Goal: Use online tool/utility: Utilize a website feature to perform a specific function

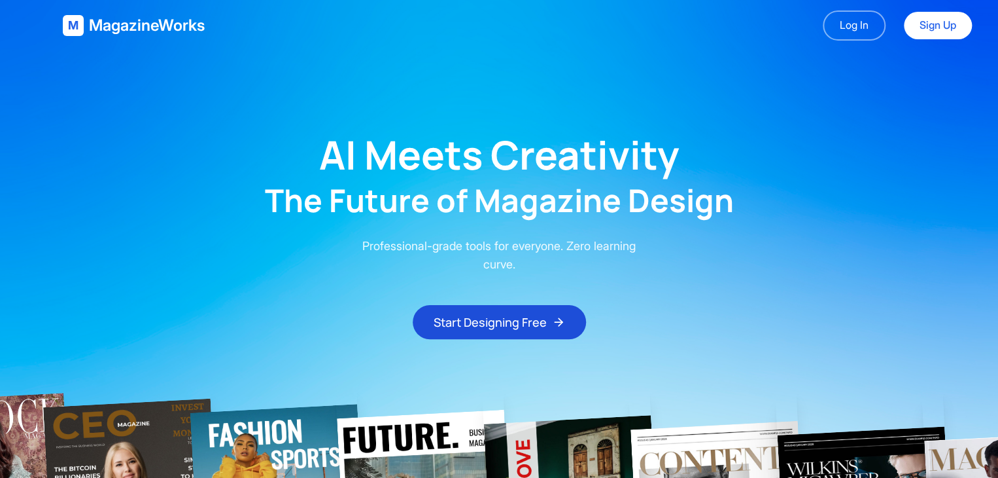
click at [574, 247] on p "Professional-grade tools for everyone. Zero learning curve." at bounding box center [499, 255] width 293 height 37
click at [879, 28] on link "Log In" at bounding box center [854, 25] width 63 height 30
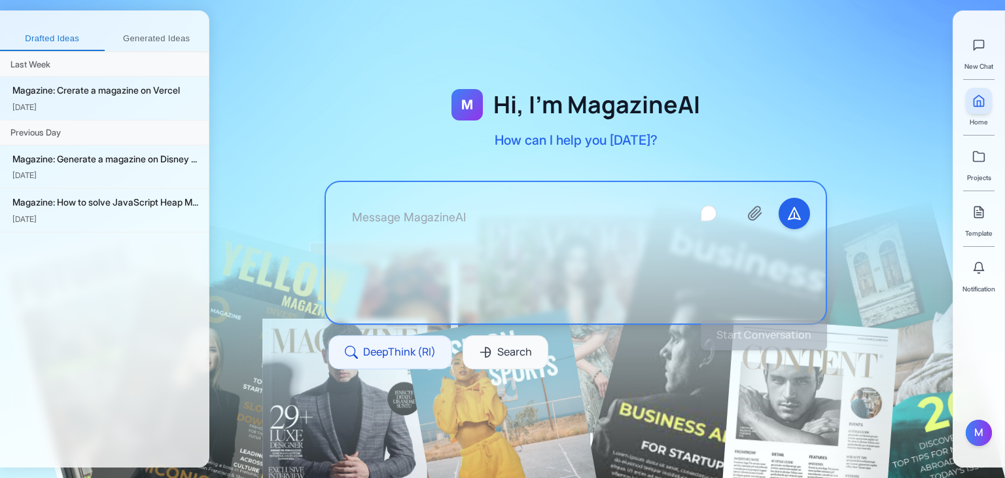
click at [508, 241] on textarea "To enrich screen reader interactions, please activate Accessibility in Grammarl…" at bounding box center [534, 253] width 387 height 110
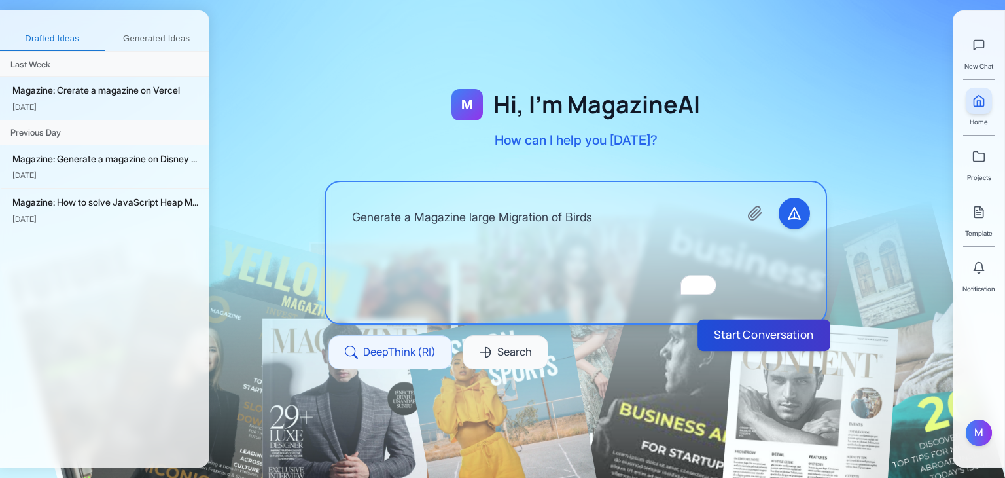
click at [764, 328] on button "Start Conversation" at bounding box center [763, 334] width 133 height 31
type textarea "Generate a Magazine large Migration of Birds"
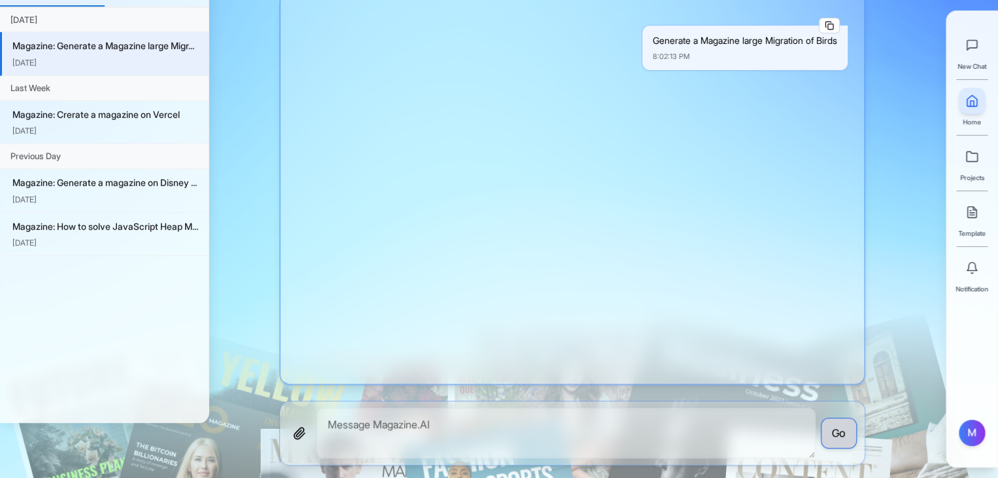
scroll to position [50, 0]
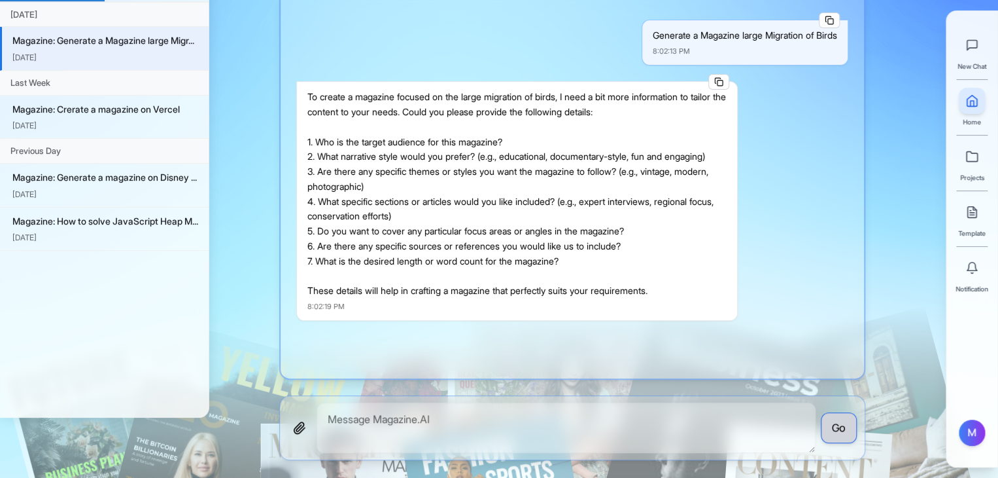
click at [549, 188] on div "To create a magazine focused on the large migration of birds, I need a bit more…" at bounding box center [516, 194] width 419 height 209
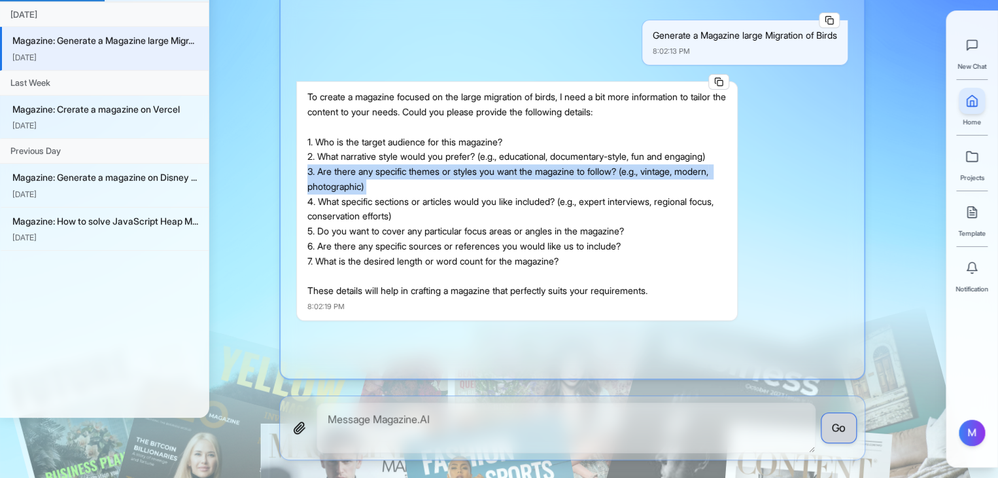
click at [549, 188] on div "To create a magazine focused on the large migration of birds, I need a bit more…" at bounding box center [516, 194] width 419 height 209
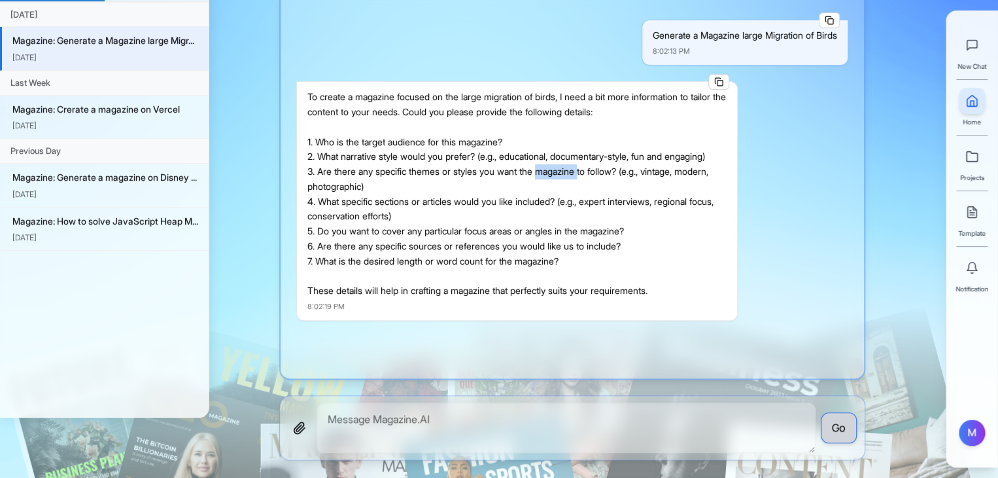
click at [549, 188] on div "To create a magazine focused on the large migration of birds, I need a bit more…" at bounding box center [516, 194] width 419 height 209
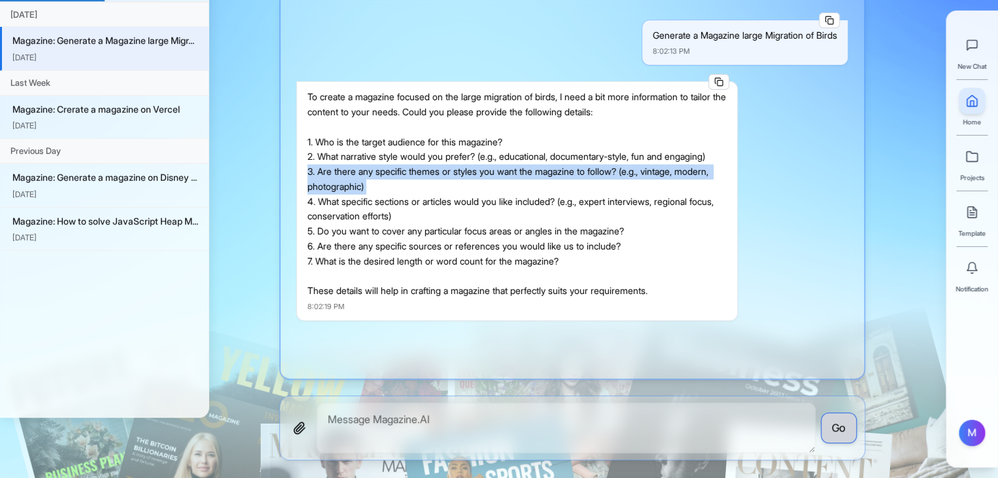
click at [549, 188] on div "To create a magazine focused on the large migration of birds, I need a bit more…" at bounding box center [516, 194] width 419 height 209
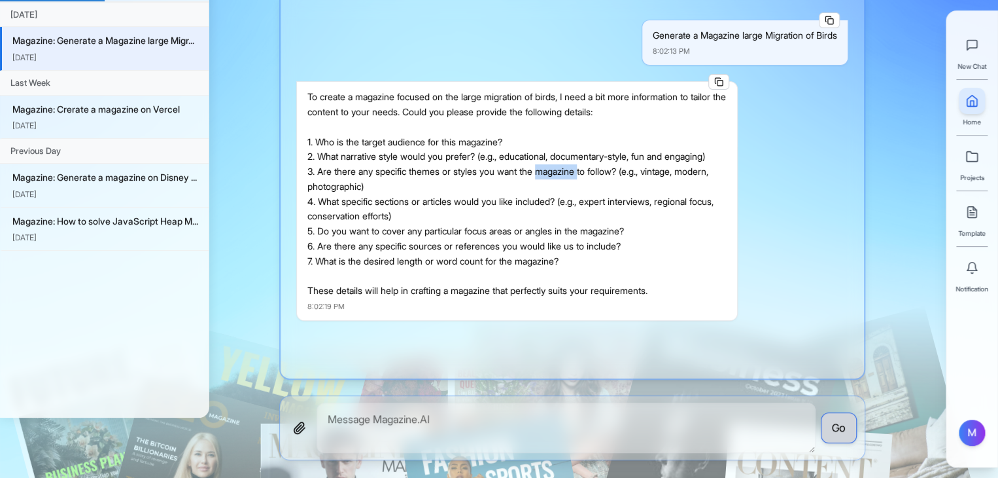
click at [549, 188] on div "To create a magazine focused on the large migration of birds, I need a bit more…" at bounding box center [516, 194] width 419 height 209
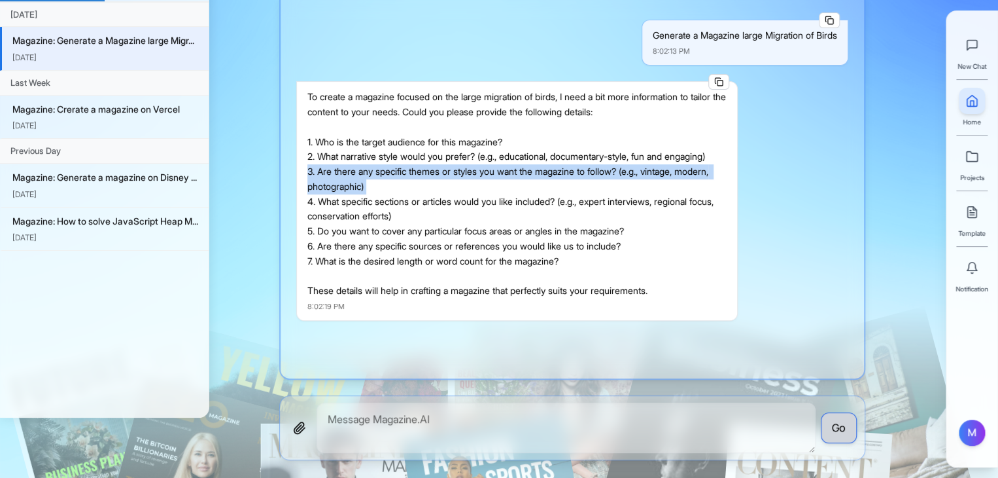
click at [549, 188] on div "To create a magazine focused on the large migration of birds, I need a bit more…" at bounding box center [516, 194] width 419 height 209
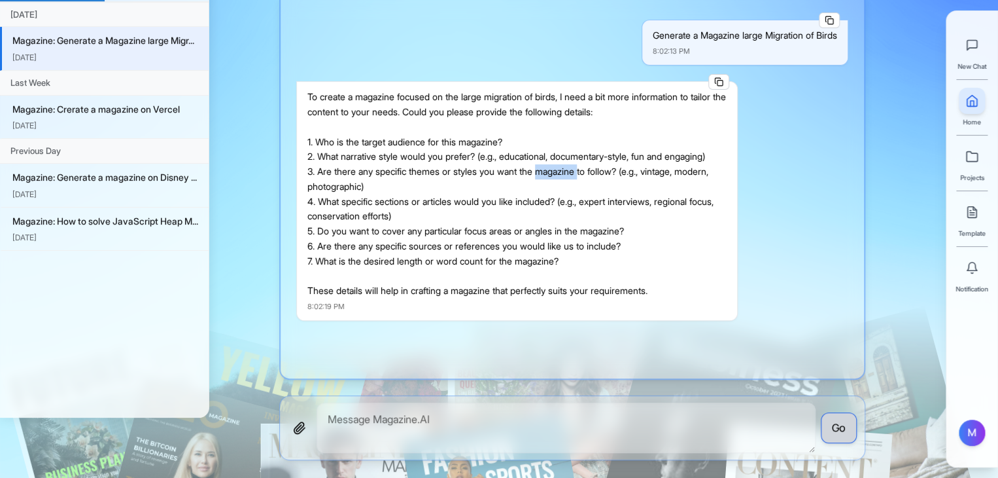
click at [549, 188] on div "To create a magazine focused on the large migration of birds, I need a bit more…" at bounding box center [516, 194] width 419 height 209
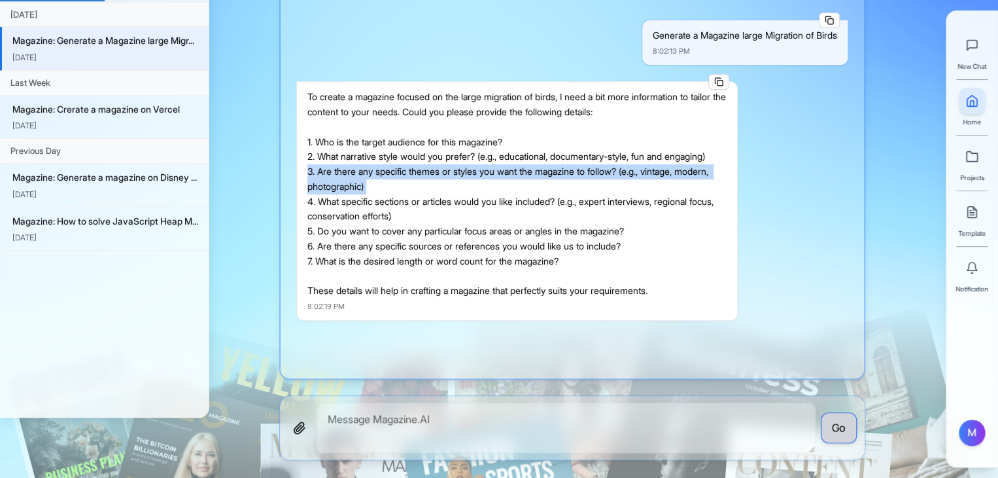
click at [549, 188] on div "To create a magazine focused on the large migration of birds, I need a bit more…" at bounding box center [516, 194] width 419 height 209
click at [429, 416] on textarea at bounding box center [566, 427] width 499 height 50
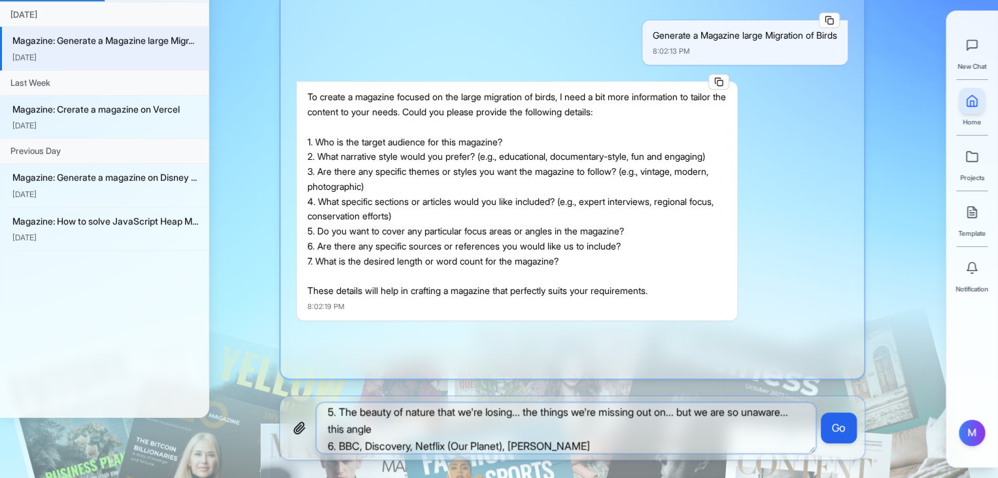
scroll to position [91, 0]
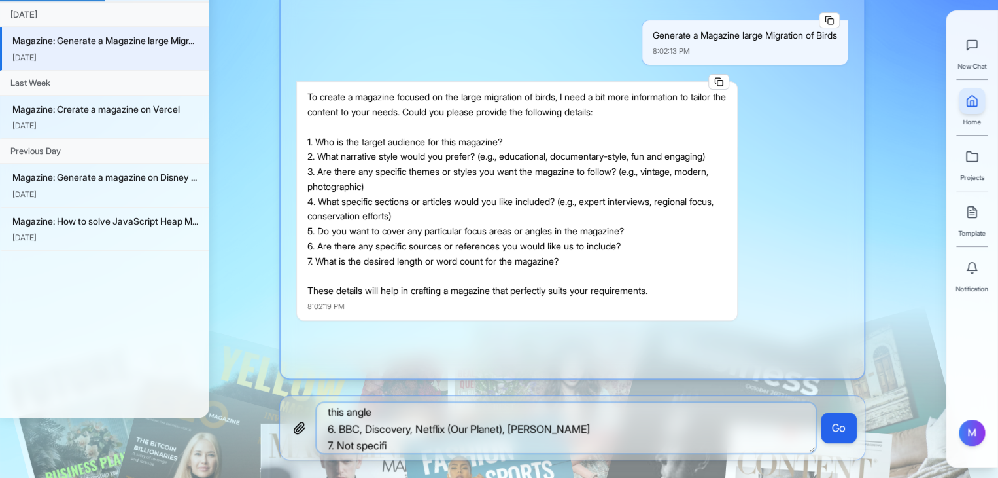
type textarea "1. Everyday science enthusiasts 2. Fun and engaging with factually accurate dat…"
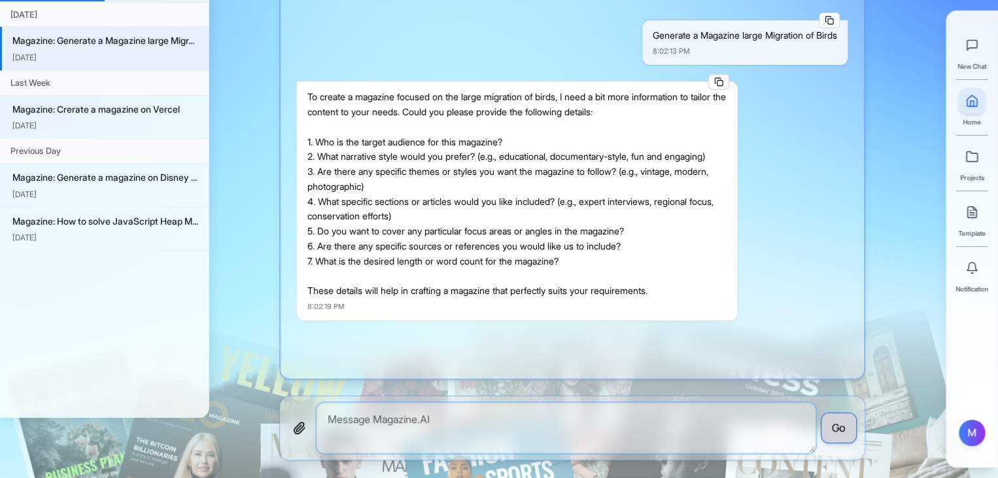
scroll to position [154, 0]
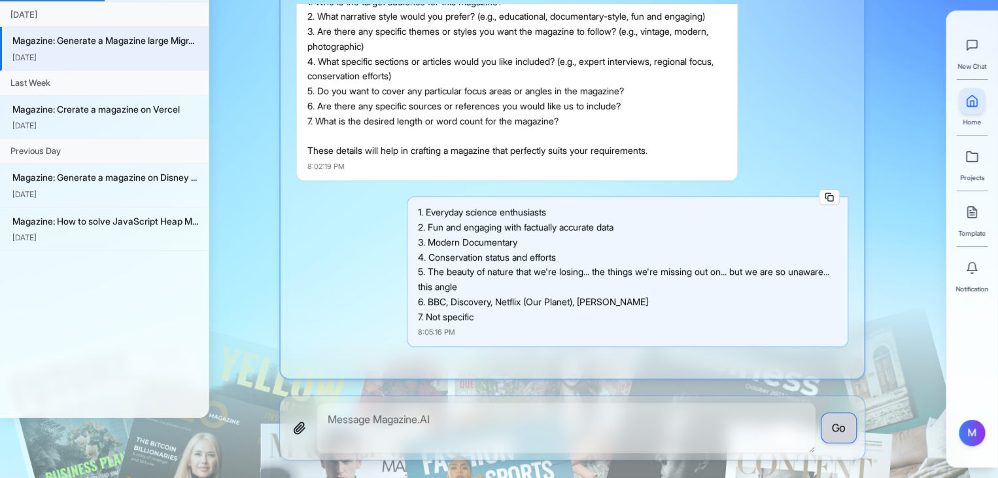
click at [492, 194] on div "Generate a Magazine large Migration of Birds 8:02:13 PM To create a magazine fo…" at bounding box center [573, 183] width 584 height 358
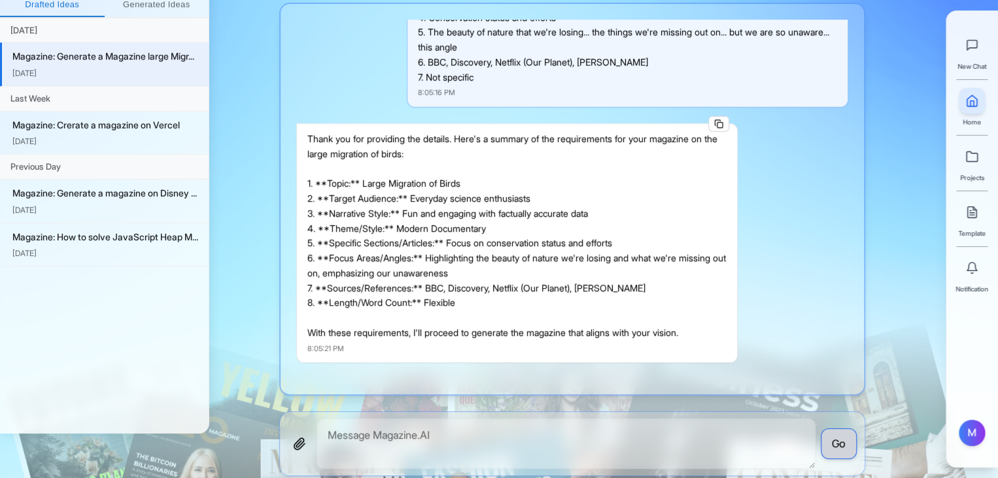
scroll to position [36, 0]
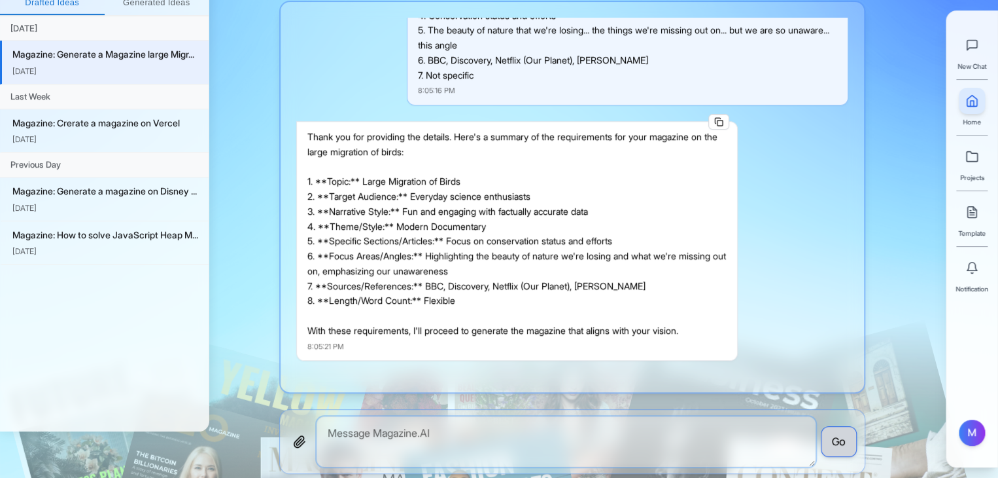
click at [384, 420] on textarea "To enrich screen reader interactions, please activate Accessibility in Grammarl…" at bounding box center [566, 441] width 499 height 50
click at [384, 428] on textarea "To enrich screen reader interactions, please activate Accessibility in Grammarl…" at bounding box center [566, 441] width 499 height 50
click at [374, 201] on div "Thank you for providing the details. Here's a summary of the requirements for y…" at bounding box center [516, 234] width 419 height 209
click at [385, 253] on div "Thank you for providing the details. Here's a summary of the requirements for y…" at bounding box center [516, 234] width 419 height 209
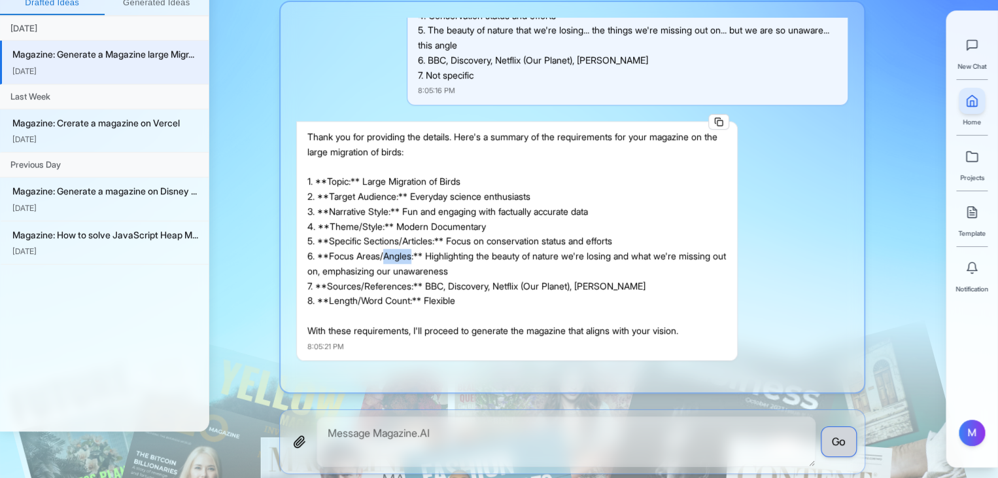
click at [385, 253] on div "Thank you for providing the details. Here's a summary of the requirements for y…" at bounding box center [516, 234] width 419 height 209
click at [387, 261] on div "Thank you for providing the details. Here's a summary of the requirements for y…" at bounding box center [516, 234] width 419 height 209
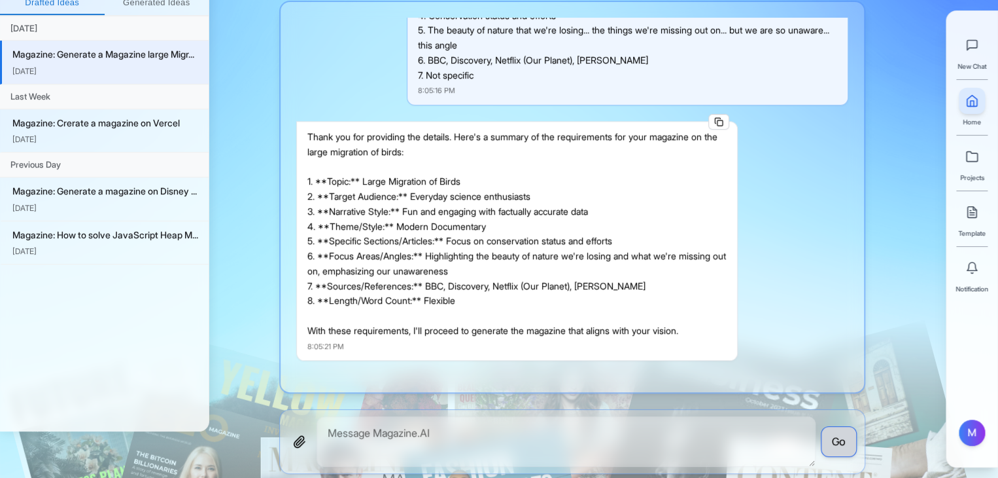
click at [379, 295] on div "Thank you for providing the details. Here's a summary of the requirements for y…" at bounding box center [516, 234] width 419 height 209
click at [347, 449] on textarea "To enrich screen reader interactions, please activate Accessibility in Grammarl…" at bounding box center [566, 441] width 499 height 50
type textarea "Okay Proceed"
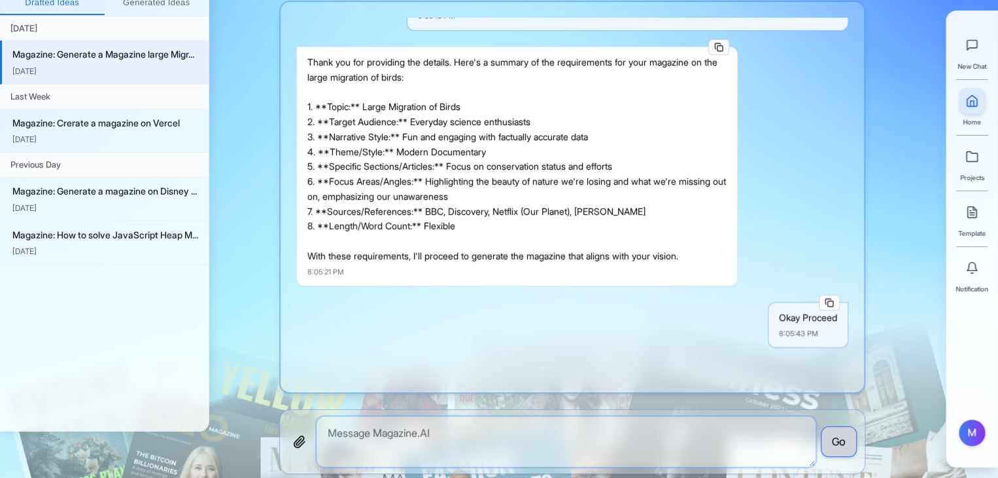
scroll to position [1186, 0]
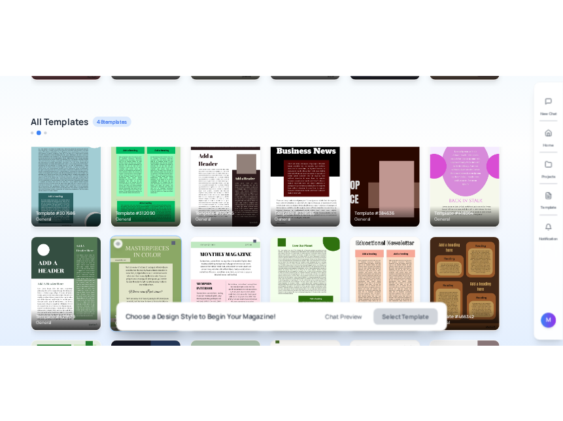
scroll to position [437, 0]
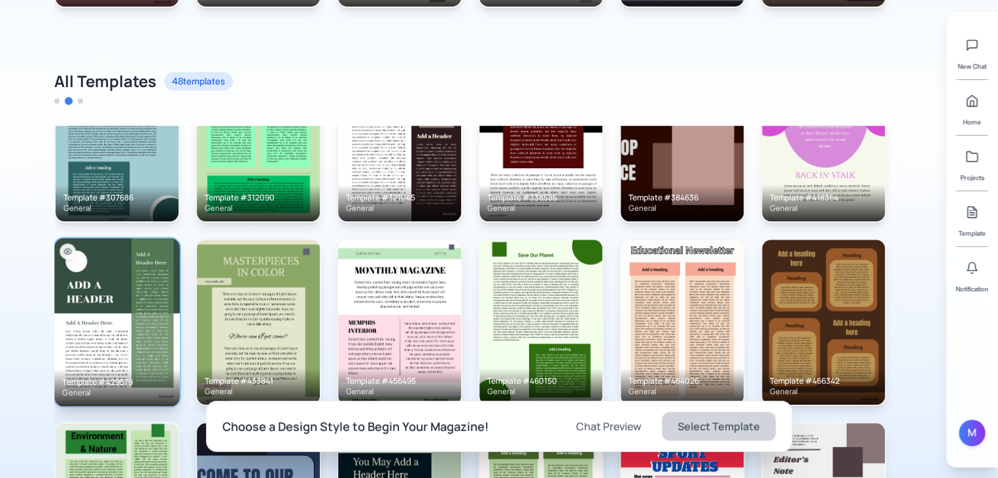
click at [124, 316] on img at bounding box center [117, 321] width 126 height 168
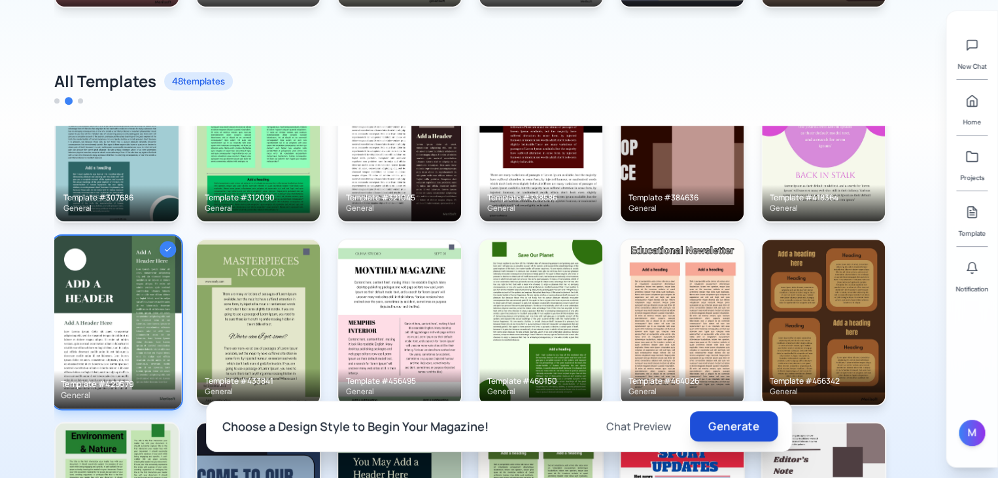
click at [748, 430] on button "Generate" at bounding box center [734, 426] width 88 height 30
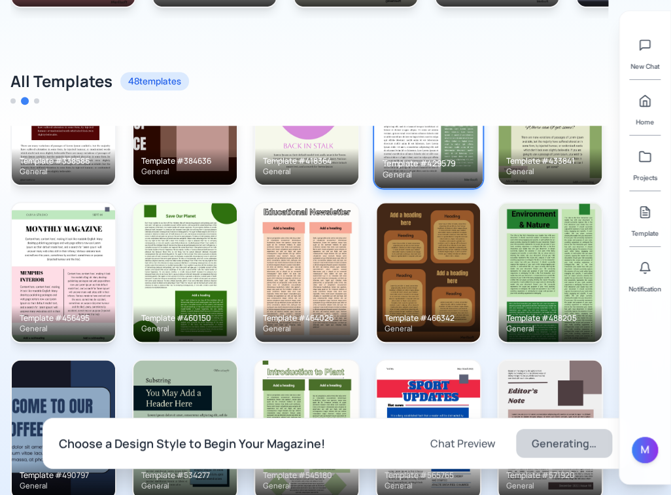
scroll to position [388, 0]
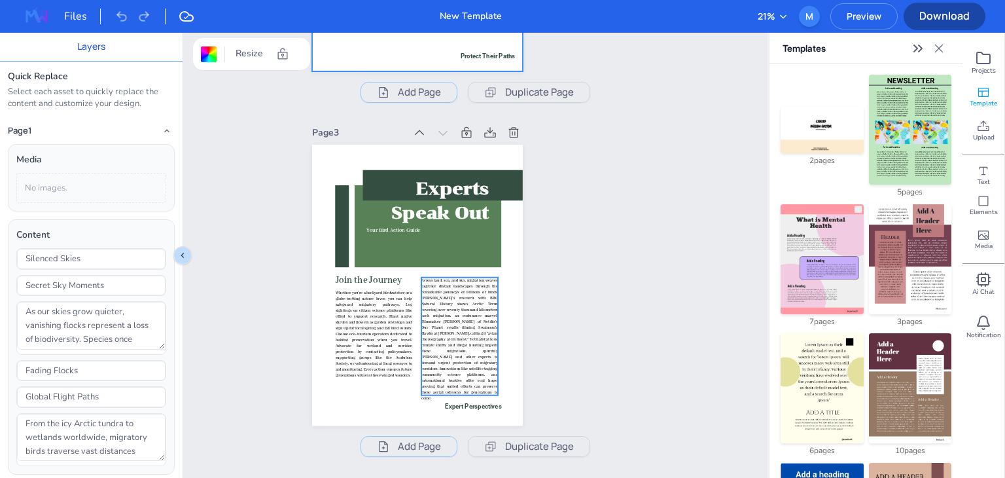
scroll to position [640, 0]
click at [603, 263] on div "Page 3 Experts Speak Out Your Bird Action Guide Join the Journey Expert Perspec…" at bounding box center [475, 290] width 327 height 333
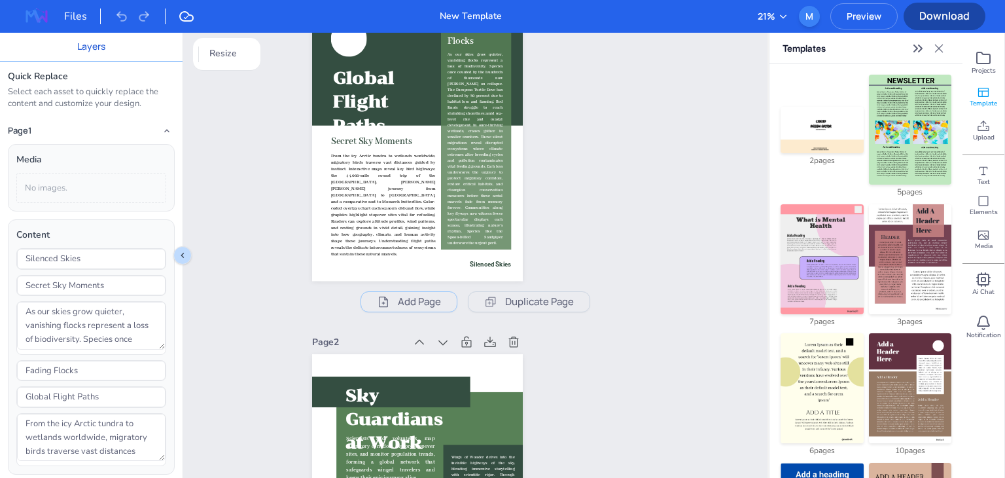
scroll to position [0, 0]
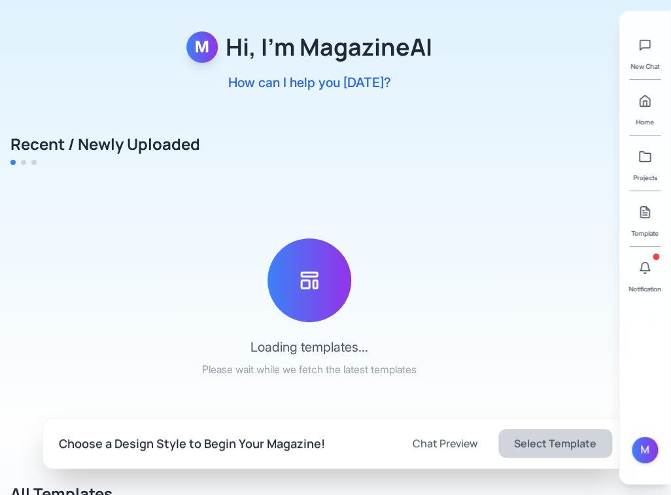
click at [650, 264] on icon at bounding box center [644, 267] width 13 height 13
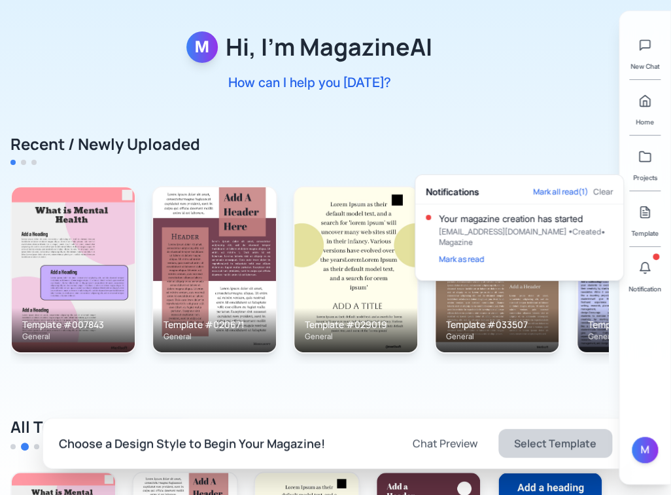
click at [650, 264] on icon at bounding box center [644, 267] width 13 height 13
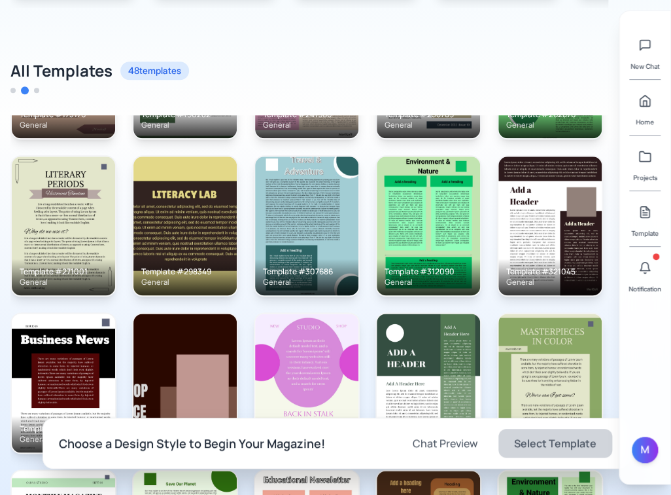
scroll to position [273, 0]
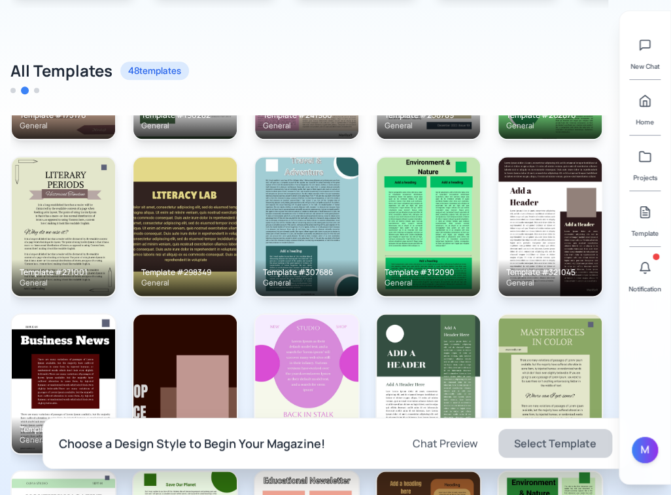
click at [73, 211] on img at bounding box center [63, 226] width 103 height 139
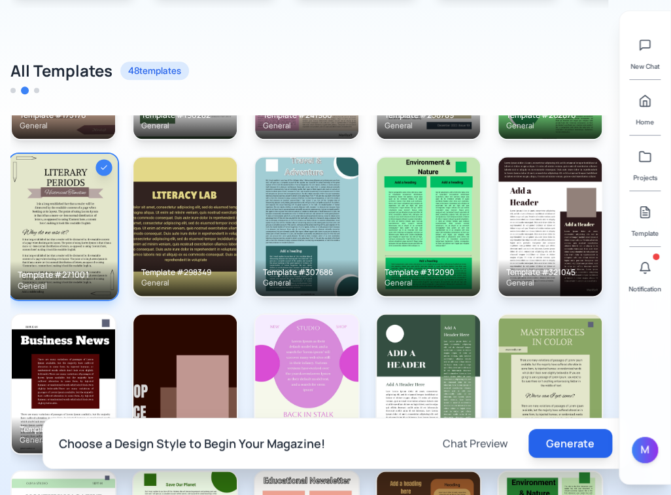
click at [561, 438] on button "Generate" at bounding box center [571, 442] width 84 height 29
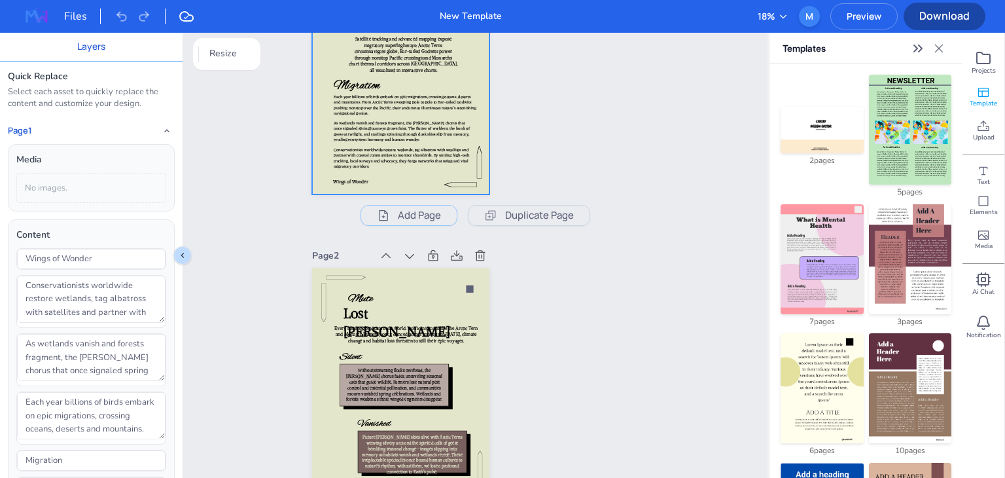
scroll to position [123, 0]
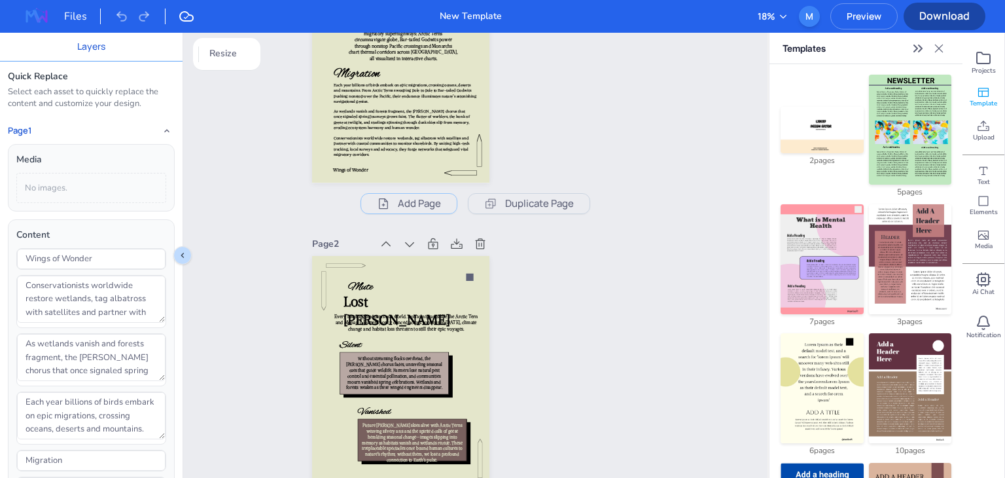
click at [943, 42] on icon at bounding box center [938, 48] width 13 height 13
